Goal: Transaction & Acquisition: Purchase product/service

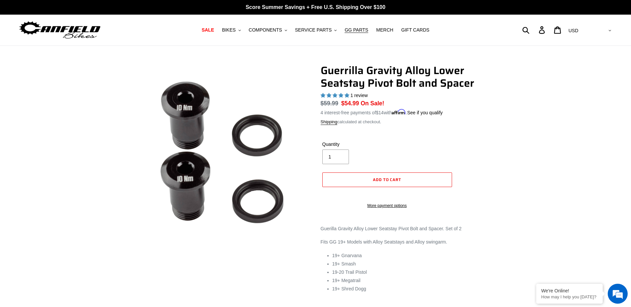
select select "highest-rating"
click at [274, 30] on span "COMPONENTS" at bounding box center [265, 30] width 33 height 6
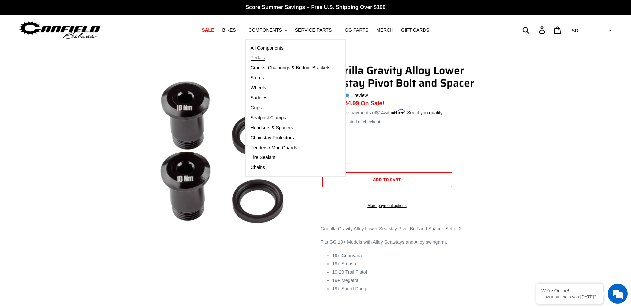
click at [272, 58] on link "Pedals" at bounding box center [291, 58] width 90 height 10
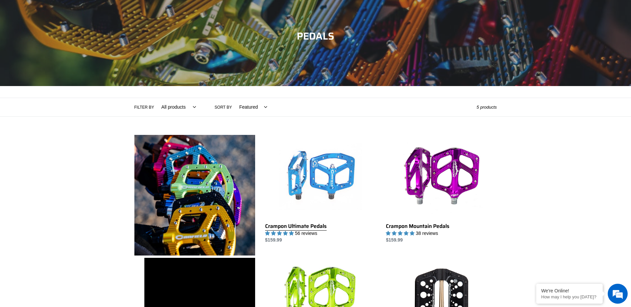
scroll to position [133, 0]
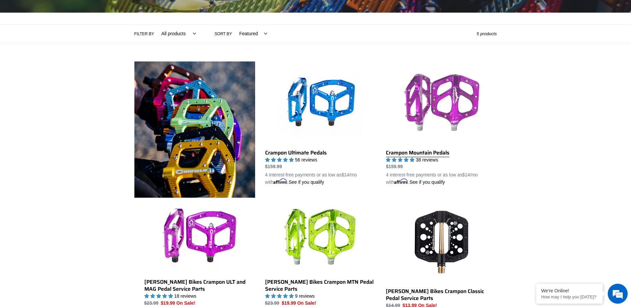
click at [452, 106] on link "Crampon Mountain Pedals" at bounding box center [441, 124] width 111 height 125
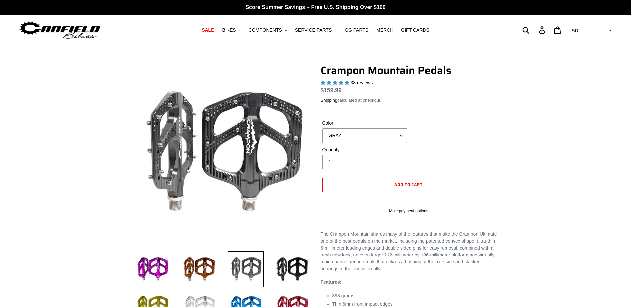
select select "highest-rating"
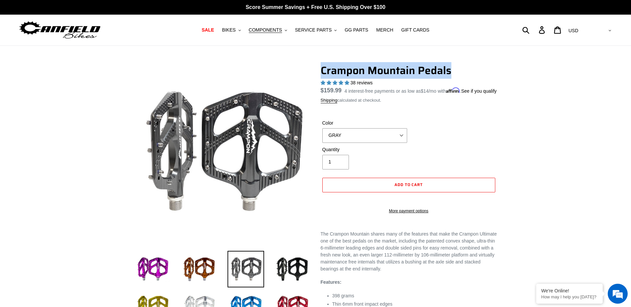
drag, startPoint x: 319, startPoint y: 74, endPoint x: 459, endPoint y: 71, distance: 139.8
click at [459, 71] on div "Crampon Mountain Pedals 38 reviews Regular price $159.99 Sale price $159.99 On …" at bounding box center [404, 237] width 186 height 347
